Goal: Find contact information: Find contact information

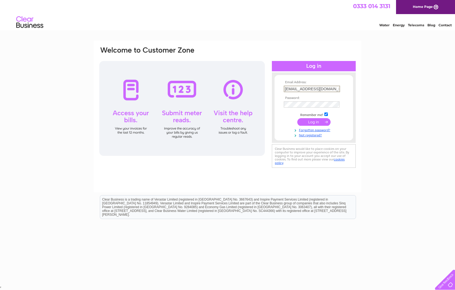
type input "kipcokil@hotmail.com"
click at [314, 120] on input "submit" at bounding box center [313, 122] width 33 height 8
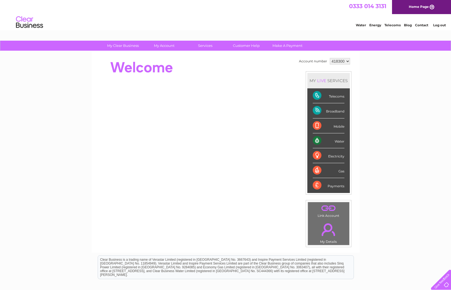
click at [394, 25] on link "Telecoms" at bounding box center [392, 25] width 16 height 4
click at [246, 46] on link "Customer Help" at bounding box center [246, 46] width 45 height 10
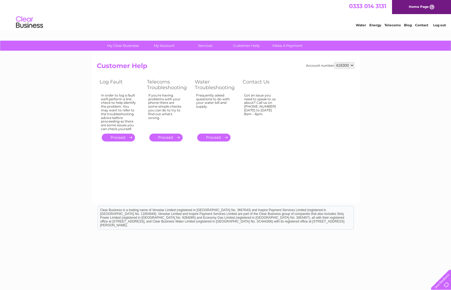
click at [420, 24] on link "Contact" at bounding box center [421, 25] width 13 height 4
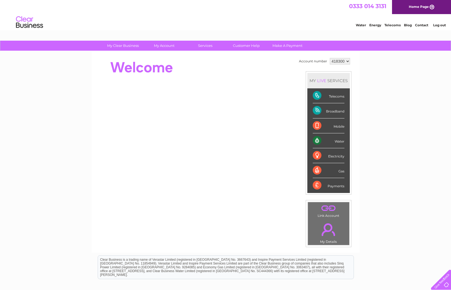
click at [442, 25] on link "Log out" at bounding box center [439, 25] width 13 height 4
